Goal: Find specific page/section: Find specific page/section

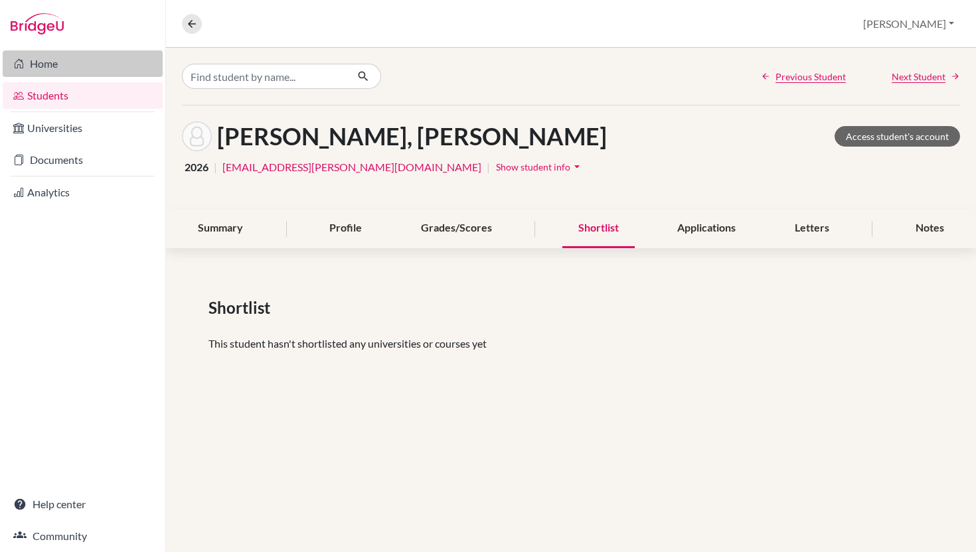
click at [79, 63] on link "Home" at bounding box center [83, 63] width 160 height 27
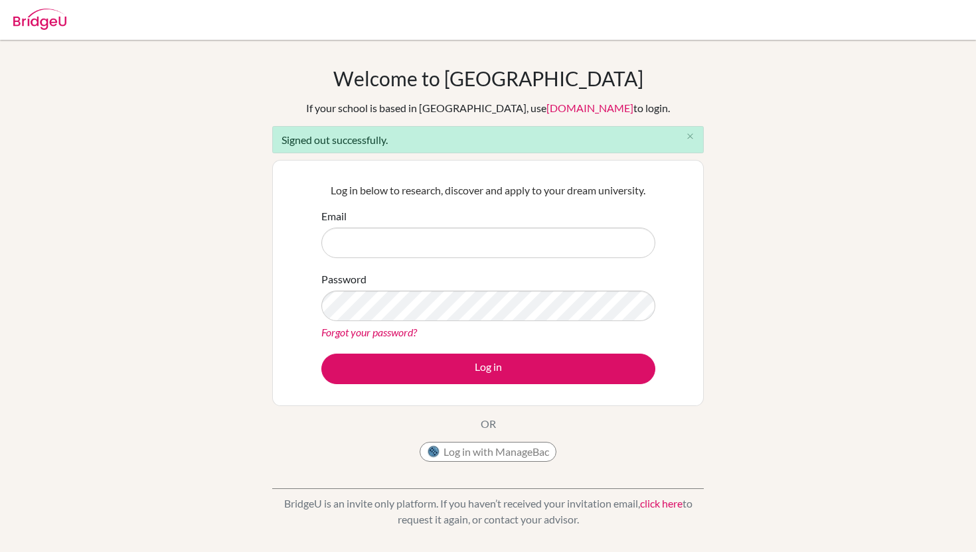
click at [681, 276] on div "Log in below to research, discover and apply to your dream university. Email Pa…" at bounding box center [487, 283] width 431 height 246
click at [467, 250] on input "Email" at bounding box center [488, 243] width 334 height 31
type input "dforson@aris.edu.gh"
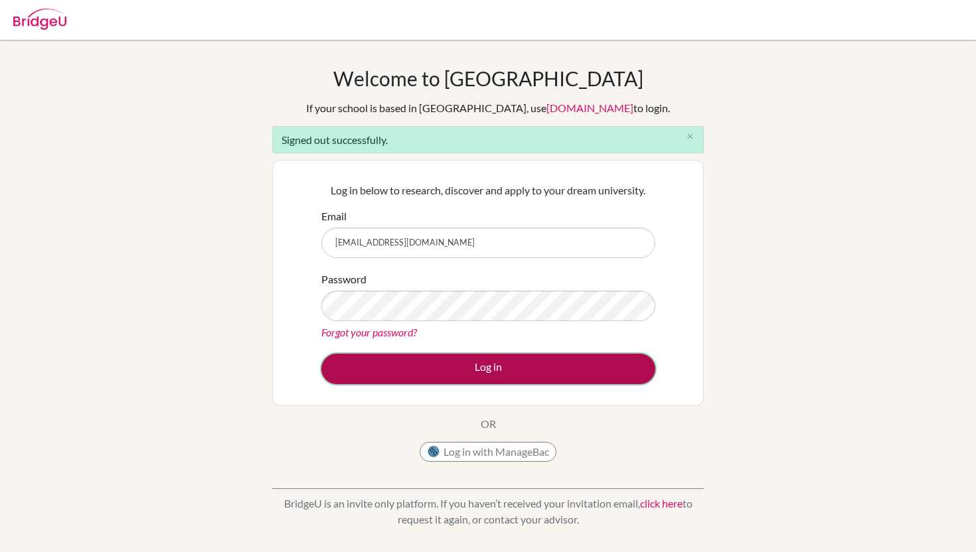
click at [475, 371] on button "Log in" at bounding box center [488, 369] width 334 height 31
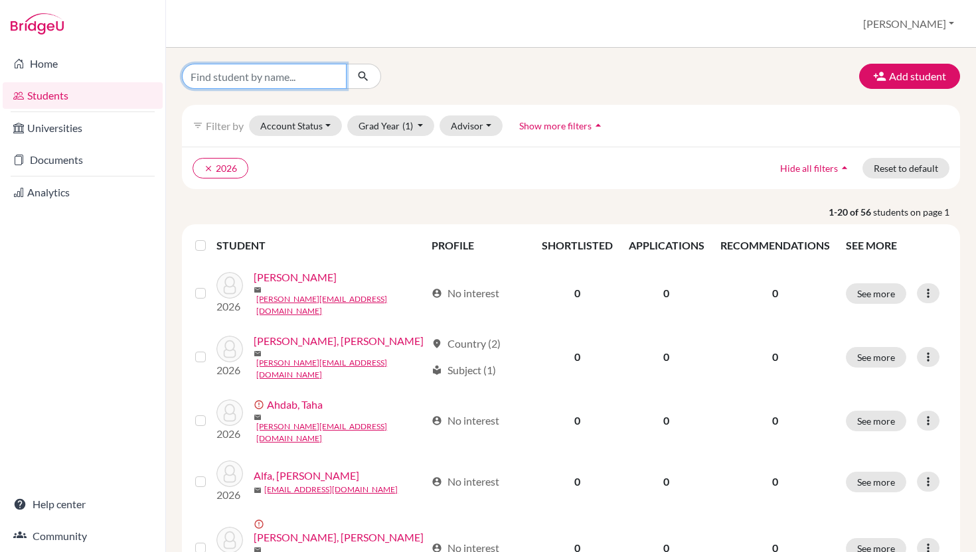
click at [256, 84] on input "Find student by name..." at bounding box center [264, 76] width 165 height 25
type input "[PERSON_NAME]"
click button "submit" at bounding box center [363, 76] width 35 height 25
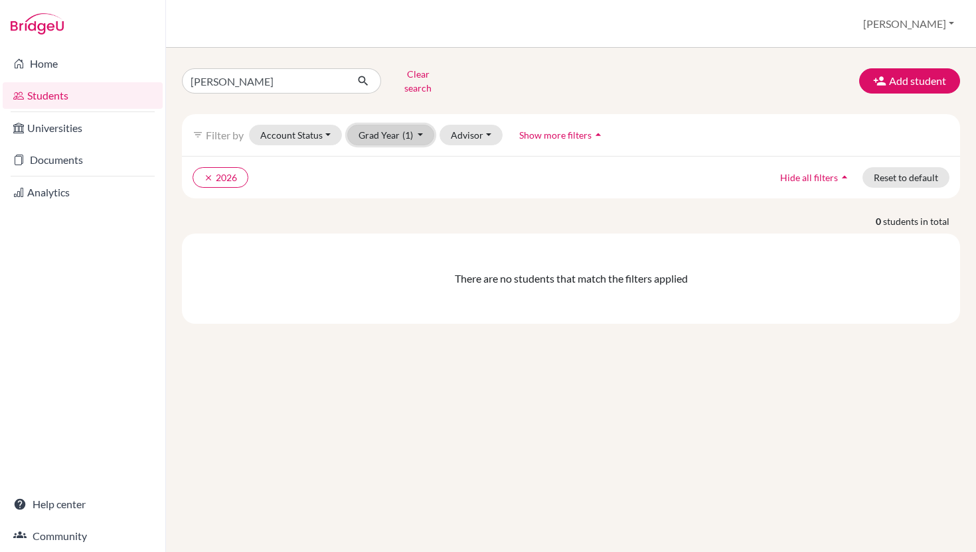
click at [435, 144] on button "Grad Year (1)" at bounding box center [391, 135] width 88 height 21
click at [410, 193] on div "2027" at bounding box center [387, 185] width 46 height 16
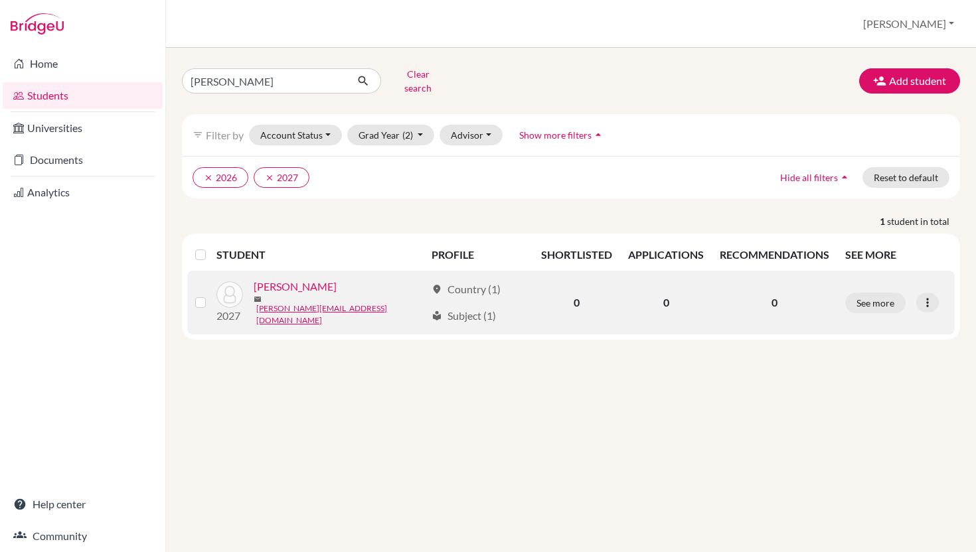
click at [302, 295] on link "[PERSON_NAME]" at bounding box center [295, 287] width 83 height 16
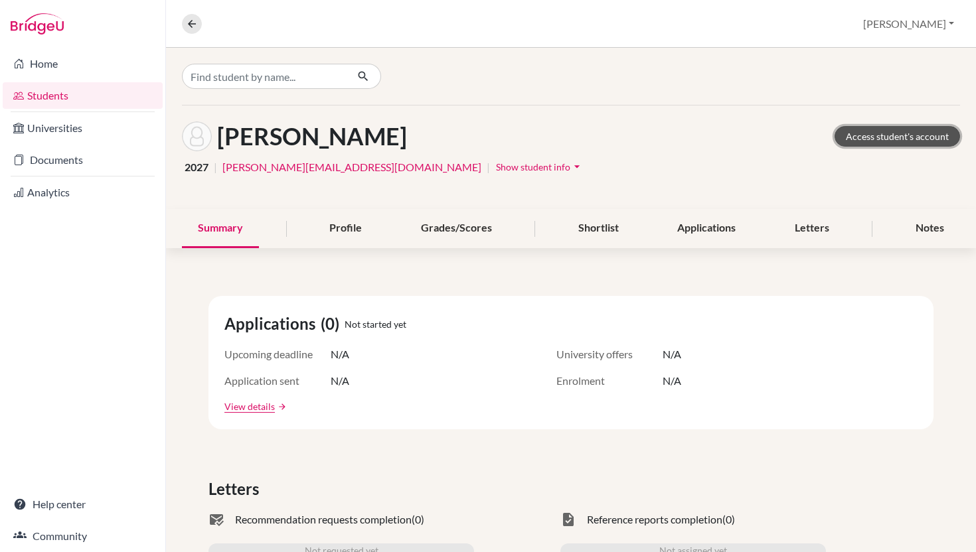
click at [855, 145] on link "Access student's account" at bounding box center [896, 136] width 125 height 21
